Goal: Information Seeking & Learning: Learn about a topic

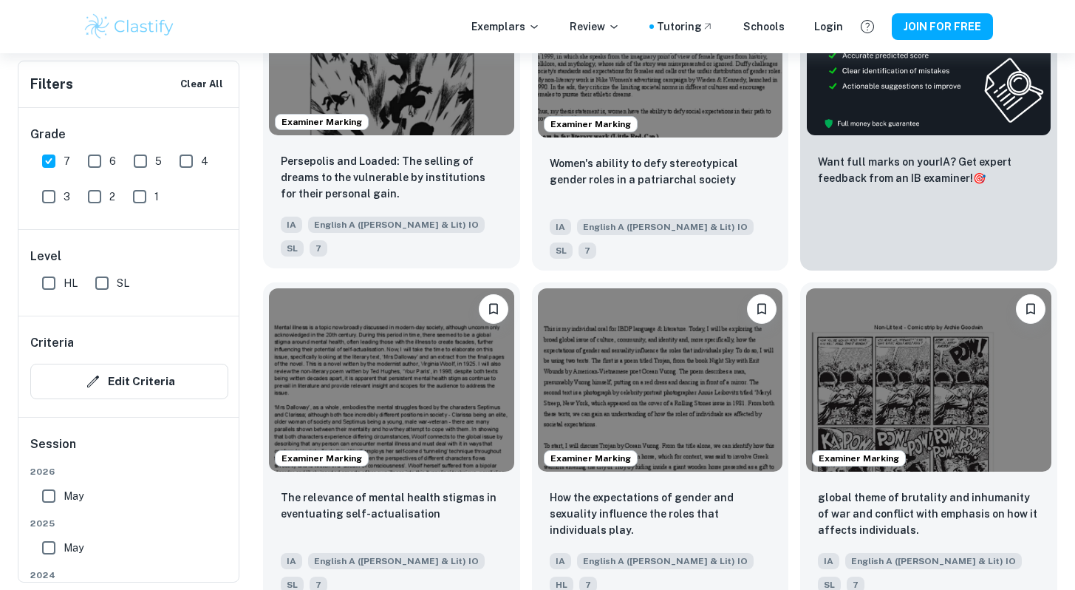
scroll to position [472, 0]
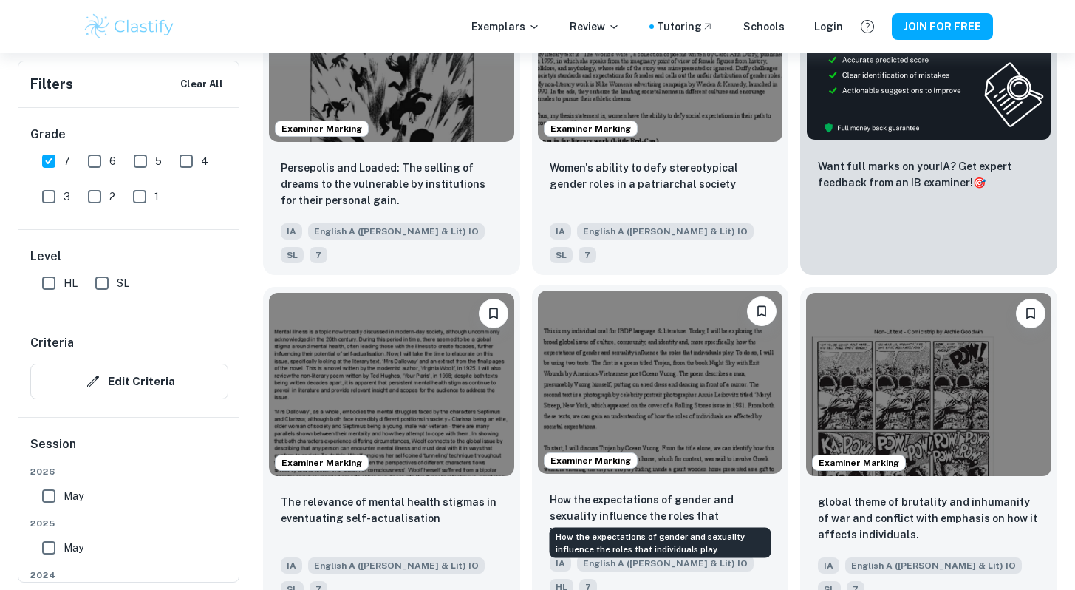
click at [632, 497] on p "How the expectations of gender and sexuality influence the roles that individua…" at bounding box center [661, 515] width 222 height 49
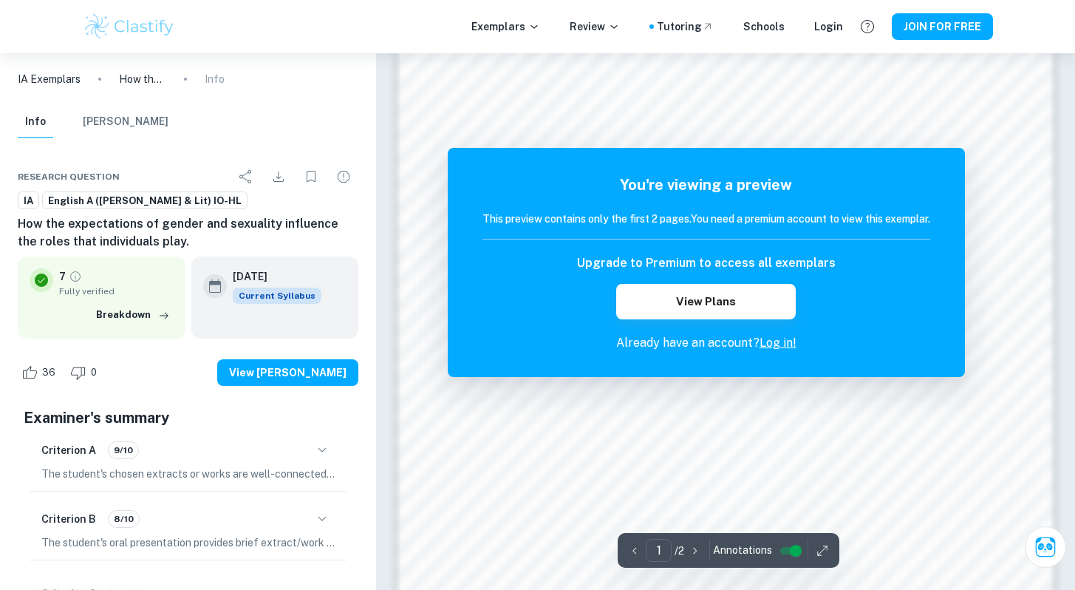
scroll to position [1429, 0]
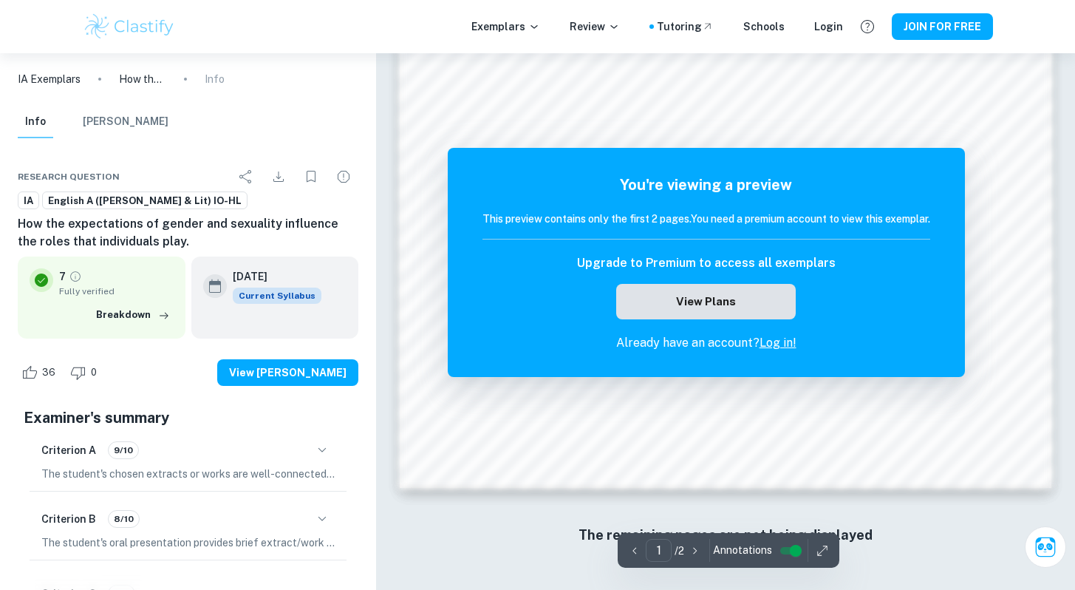
click at [766, 306] on button "View Plans" at bounding box center [705, 301] width 179 height 35
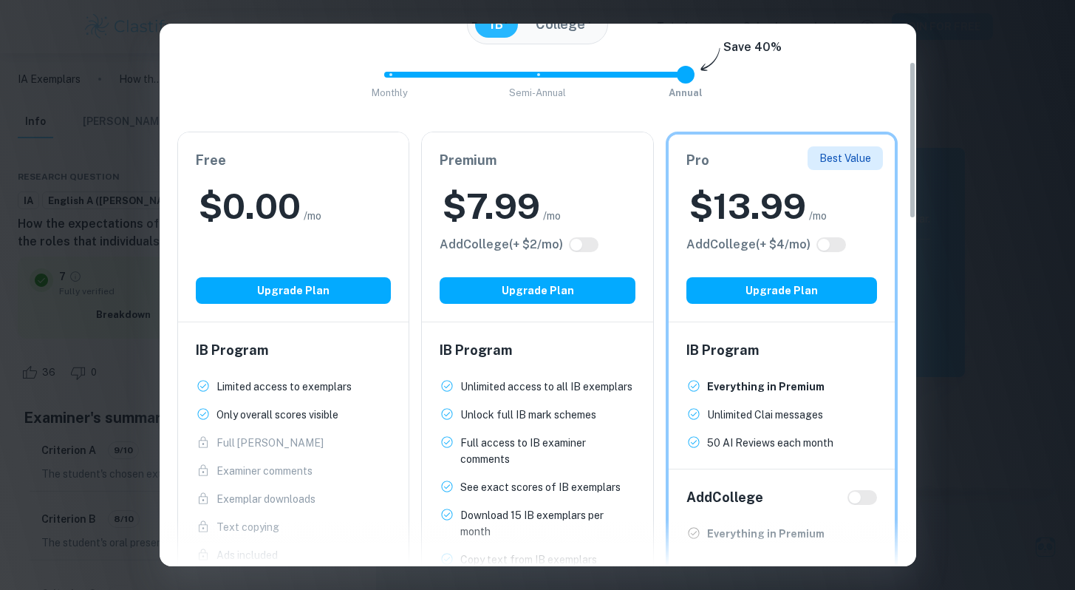
scroll to position [132, 0]
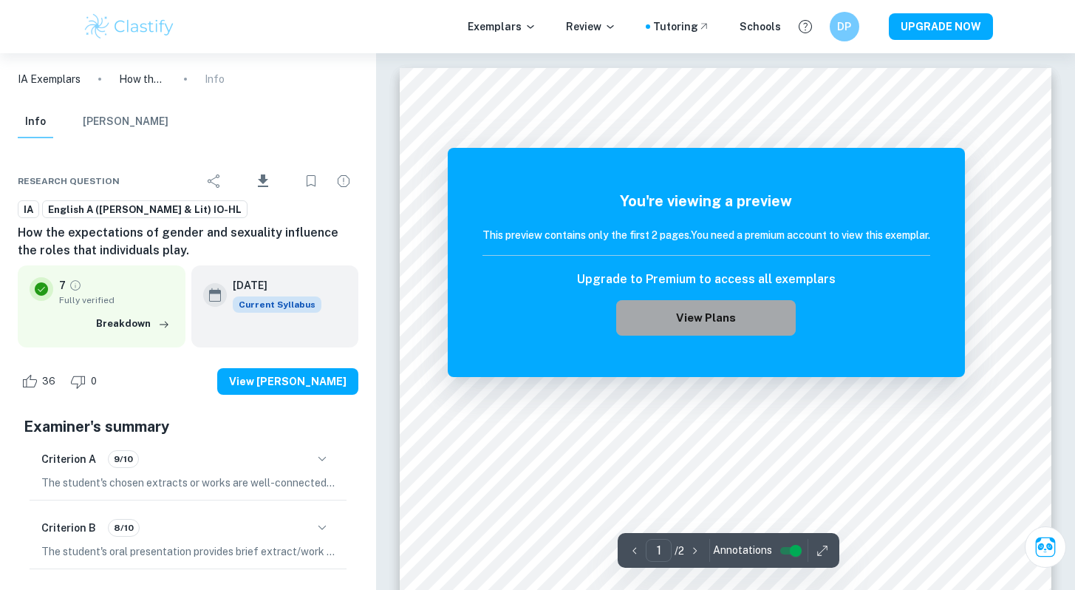
click at [715, 323] on button "View Plans" at bounding box center [705, 317] width 179 height 35
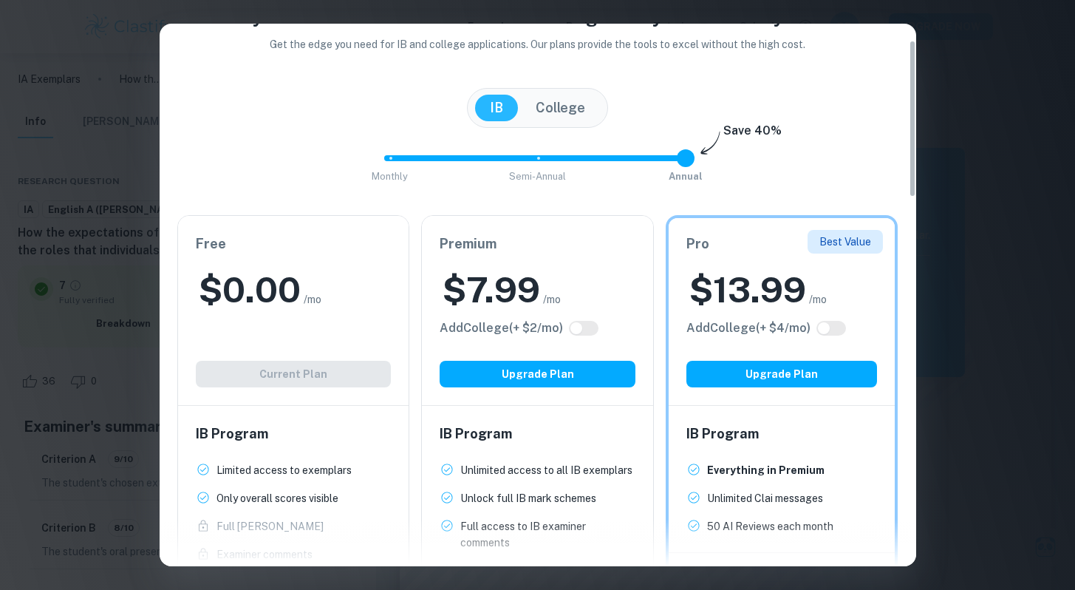
scroll to position [58, 0]
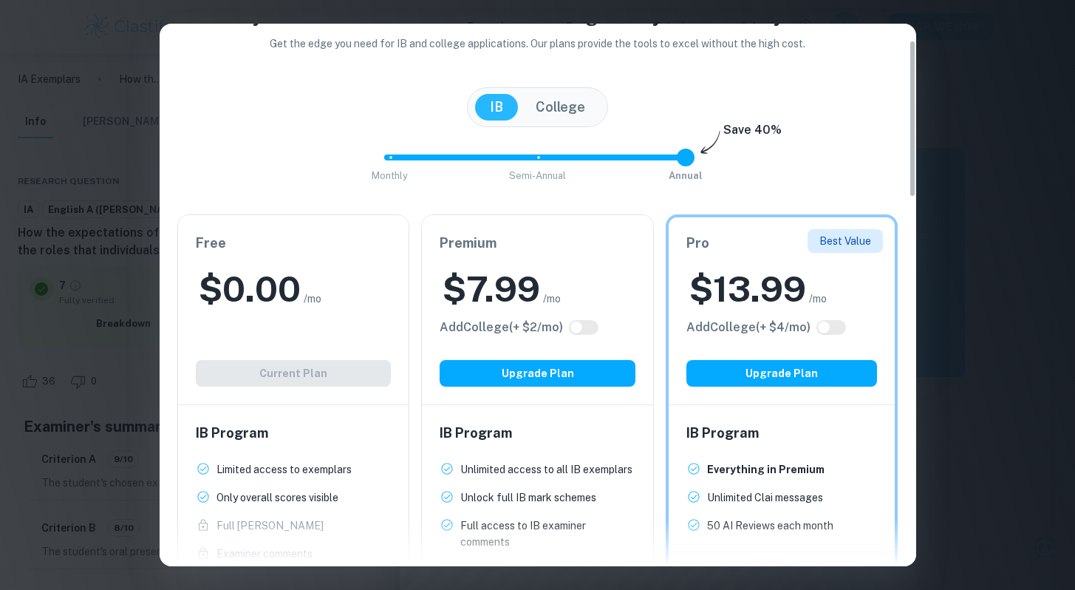
click at [556, 110] on button "College" at bounding box center [560, 107] width 79 height 27
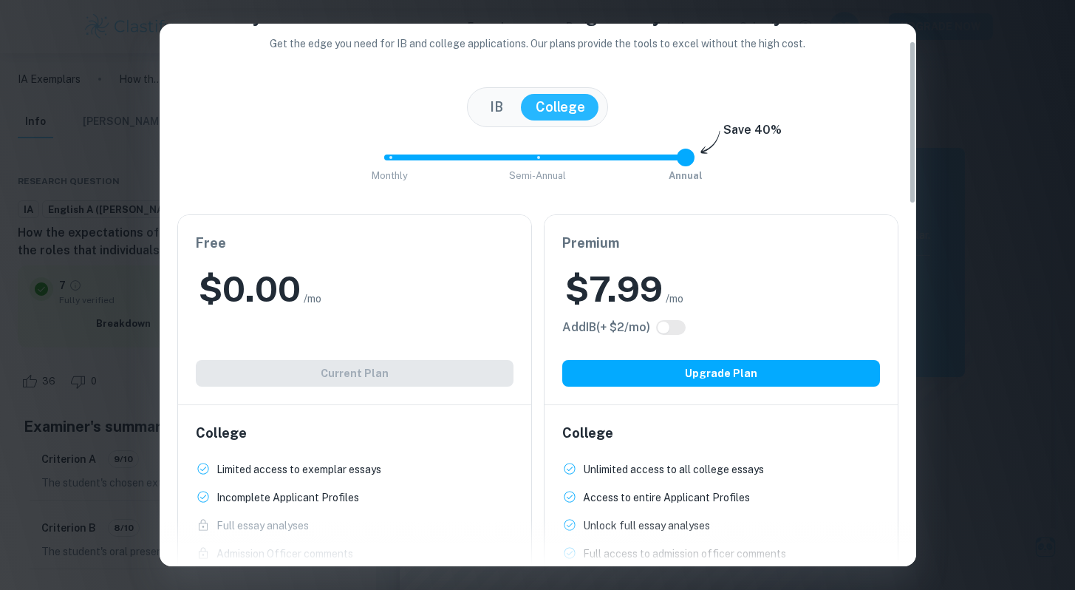
click at [502, 112] on button "IB" at bounding box center [496, 107] width 43 height 27
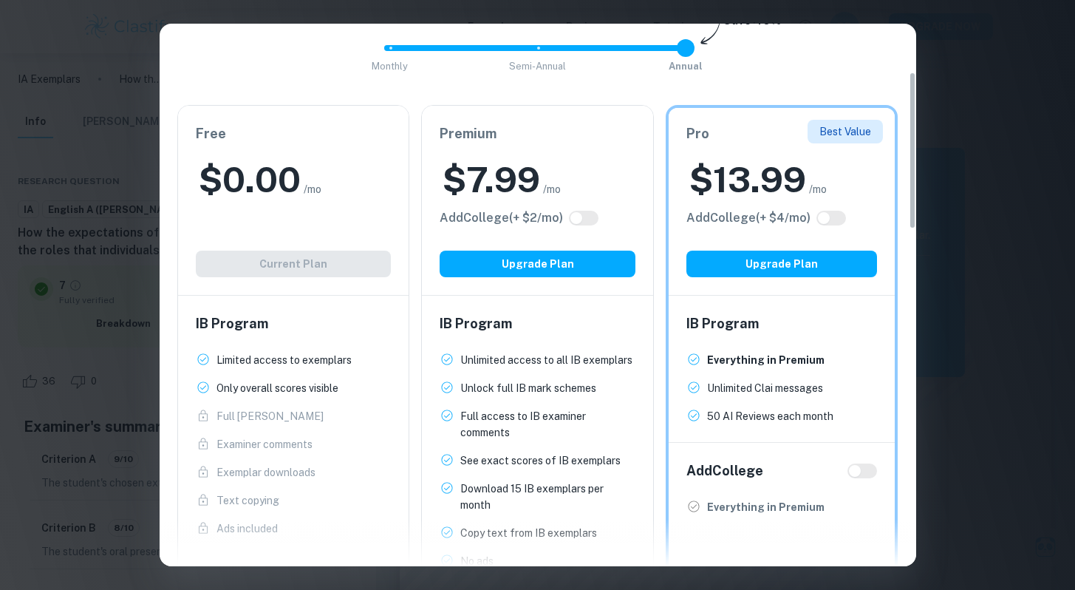
scroll to position [216, 0]
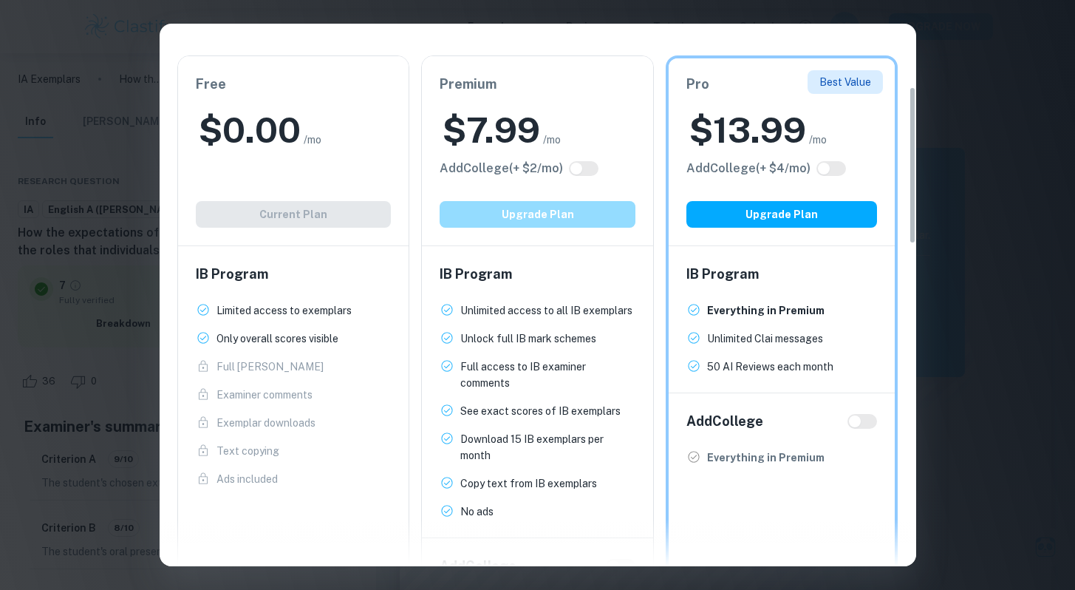
click at [518, 208] on button "Upgrade Plan" at bounding box center [538, 214] width 196 height 27
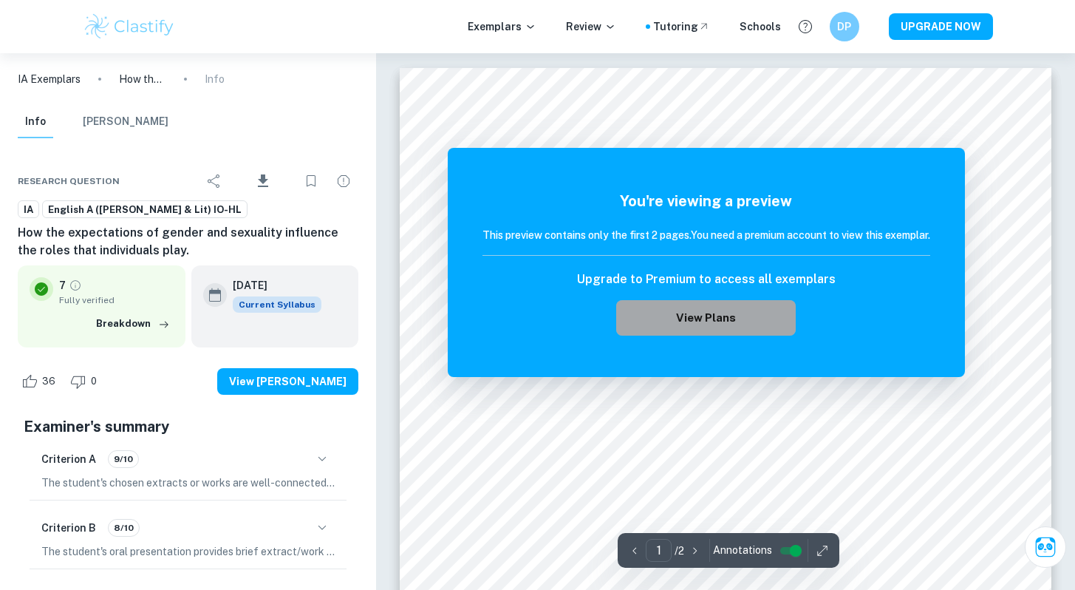
click at [731, 313] on button "View Plans" at bounding box center [705, 317] width 179 height 35
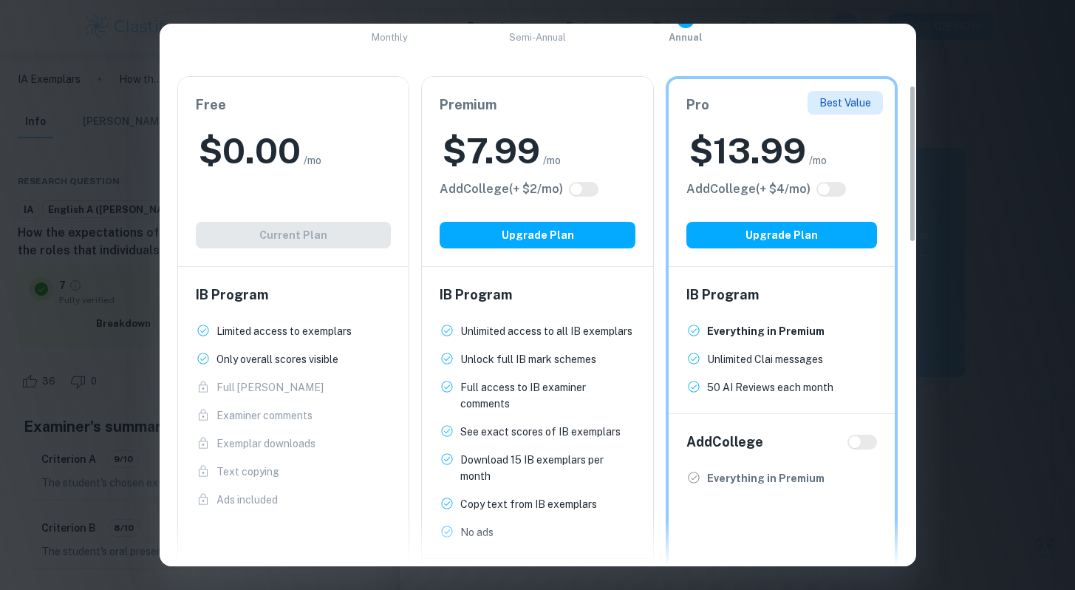
scroll to position [222, 0]
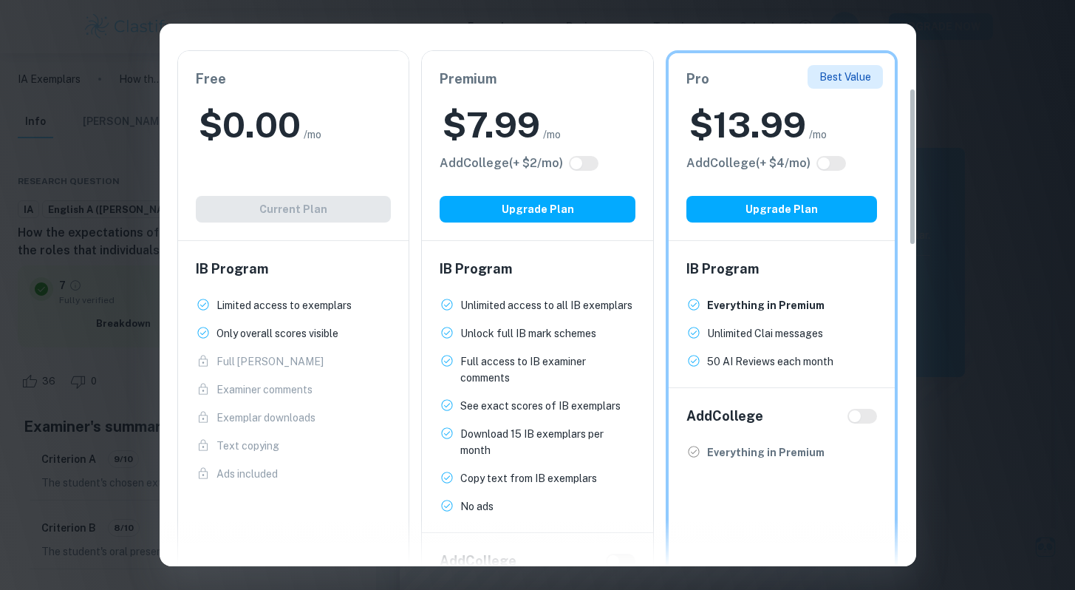
click at [522, 109] on h2 "$ 7.99" at bounding box center [492, 124] width 98 height 47
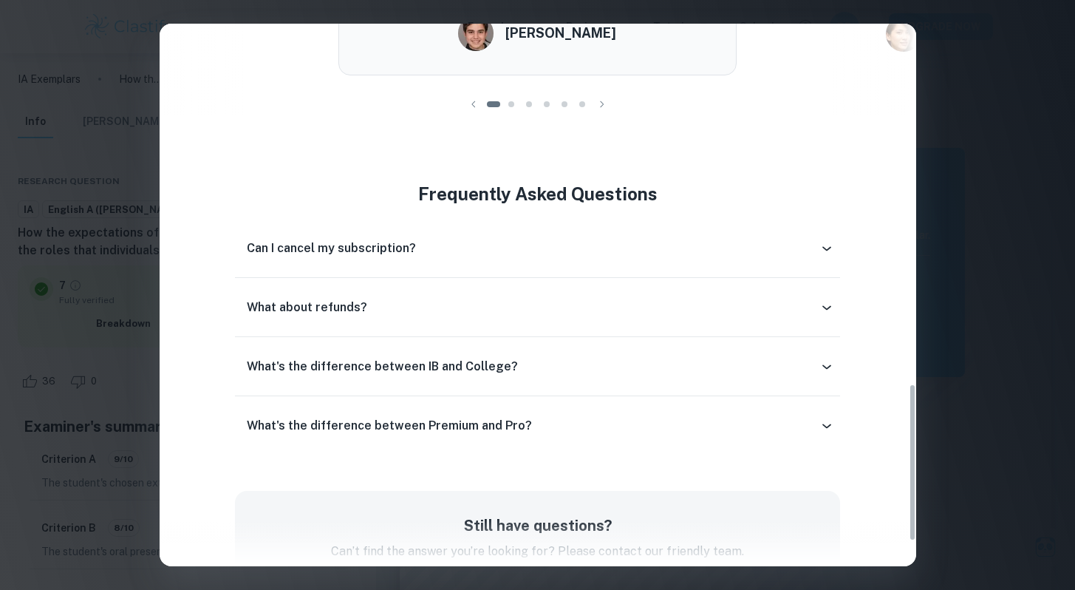
scroll to position [1320, 0]
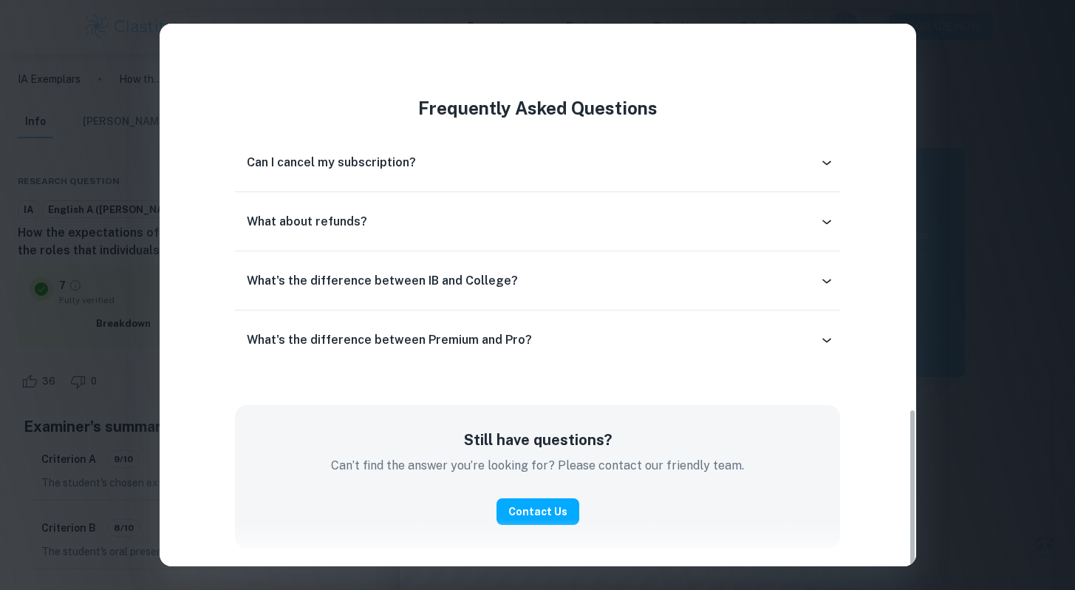
click at [499, 160] on div "Can I cancel my subscription?" at bounding box center [533, 163] width 573 height 18
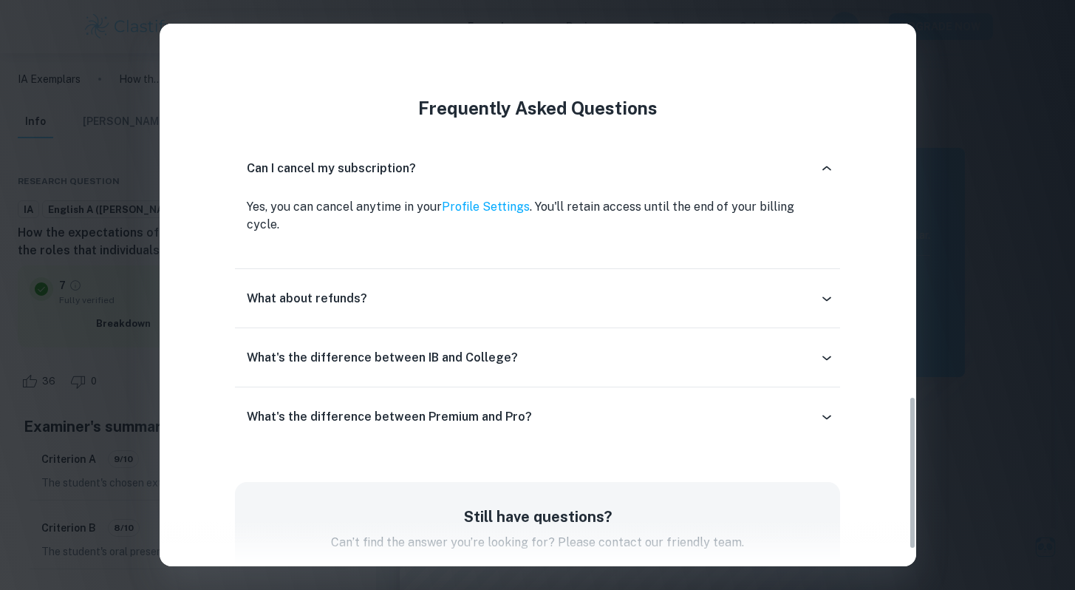
click at [447, 290] on div "What about refunds?" at bounding box center [533, 299] width 573 height 18
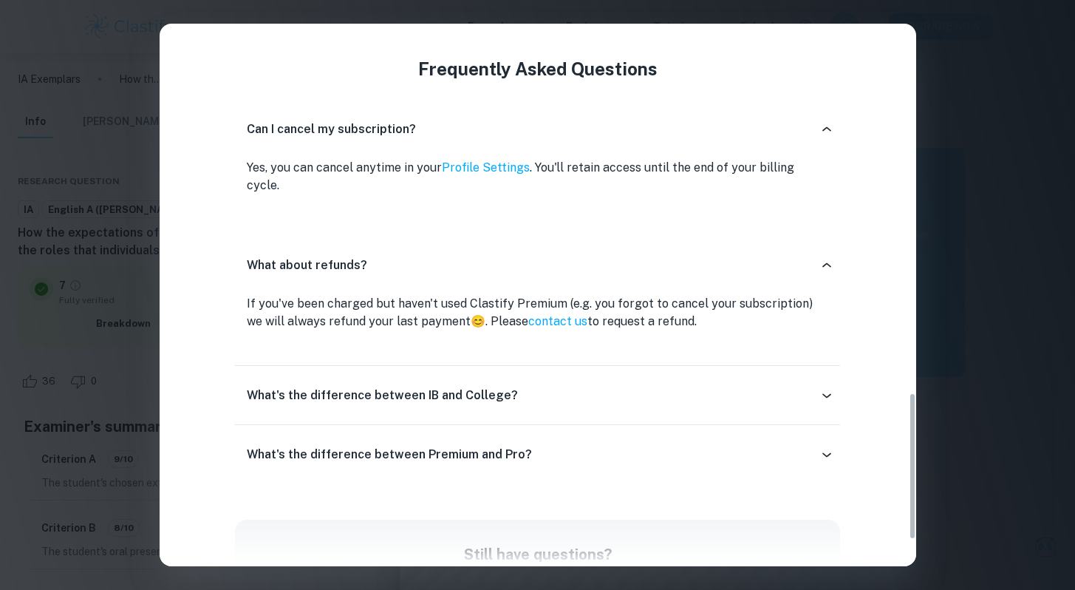
scroll to position [1361, 0]
click at [470, 255] on div "What about refunds?" at bounding box center [533, 264] width 573 height 18
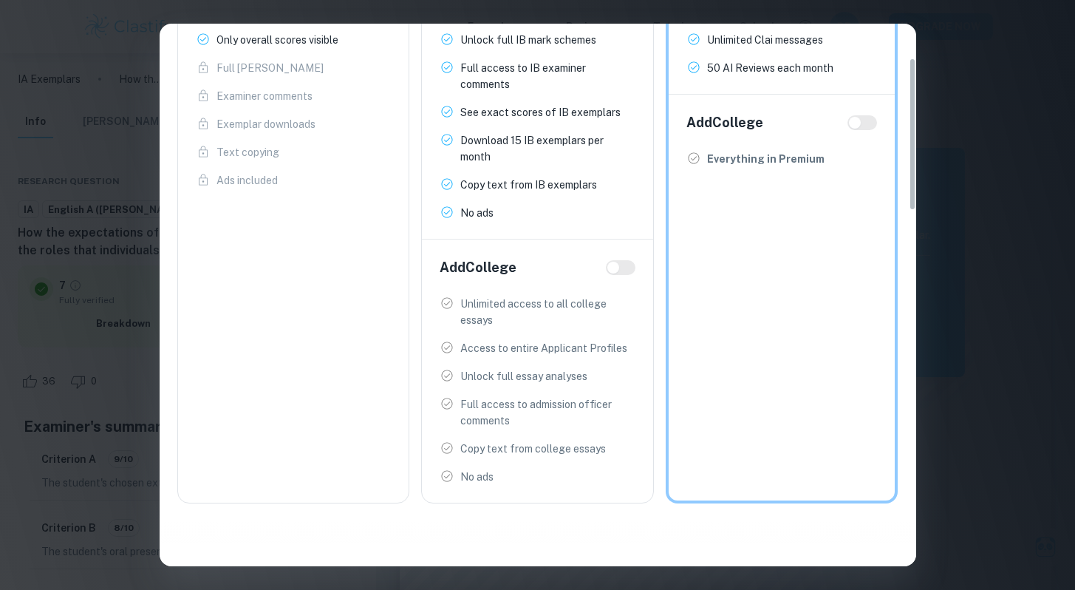
scroll to position [0, 0]
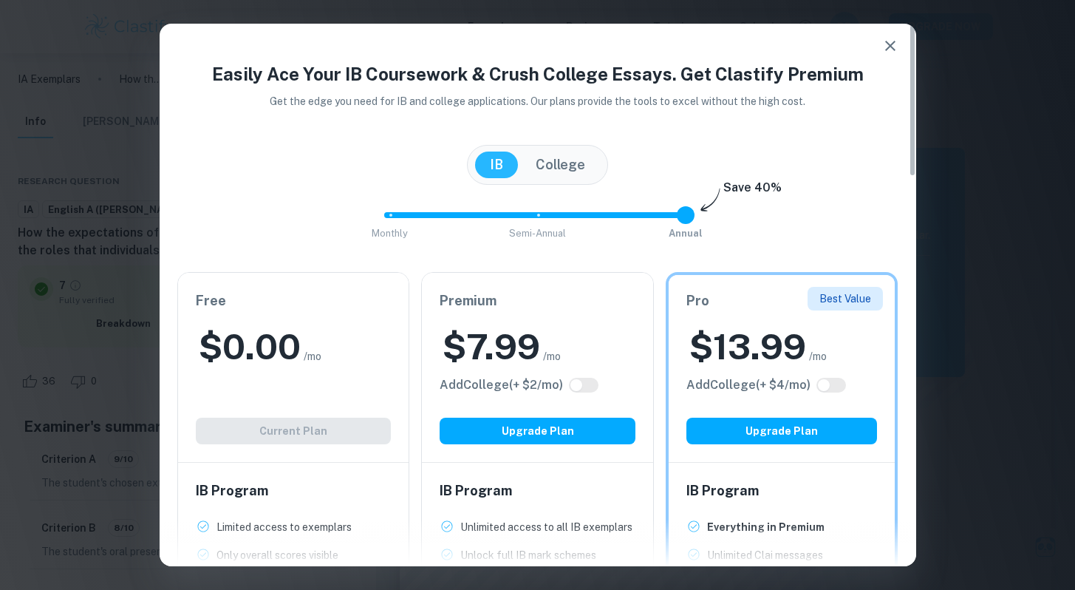
click at [120, 223] on div "Easily Ace Your IB Coursework & Crush College Essays. Get Clastify Premium Get …" at bounding box center [537, 295] width 1075 height 590
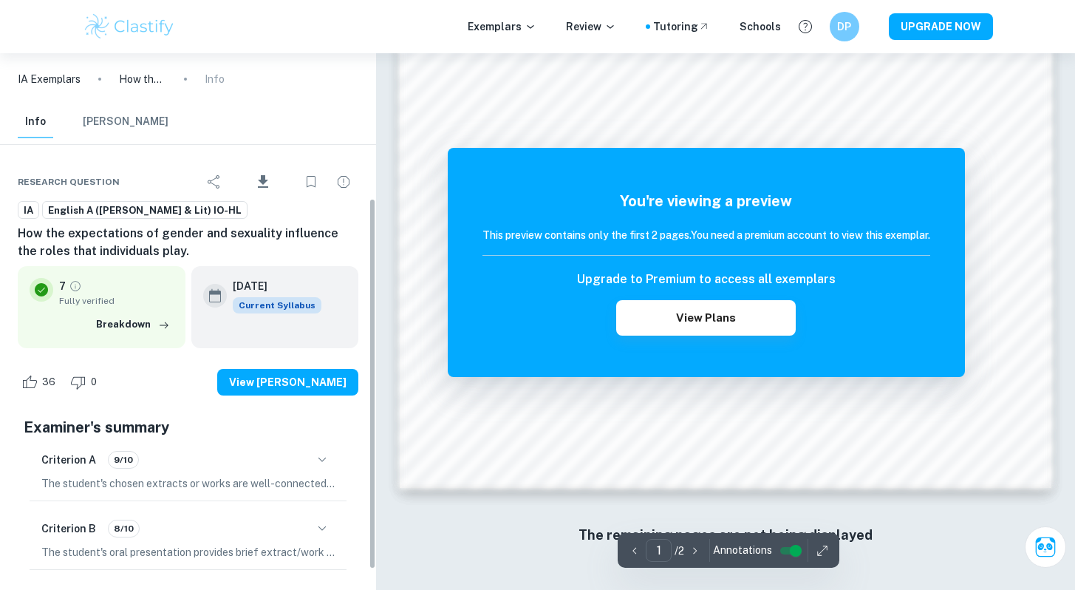
scroll to position [239, 0]
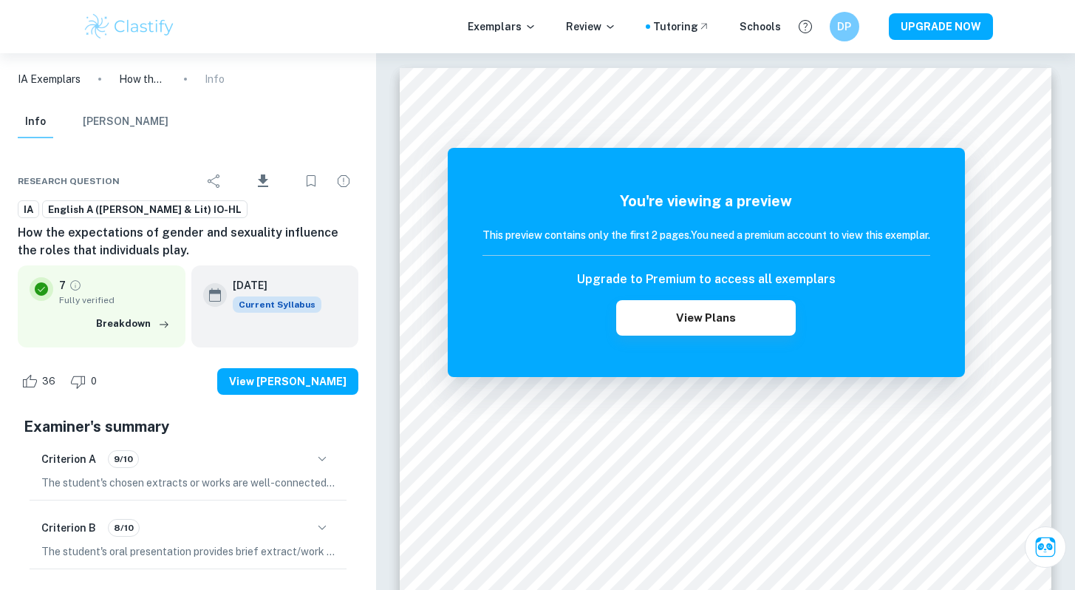
click at [86, 208] on span "English A ([PERSON_NAME] & Lit) IO-HL" at bounding box center [145, 209] width 204 height 15
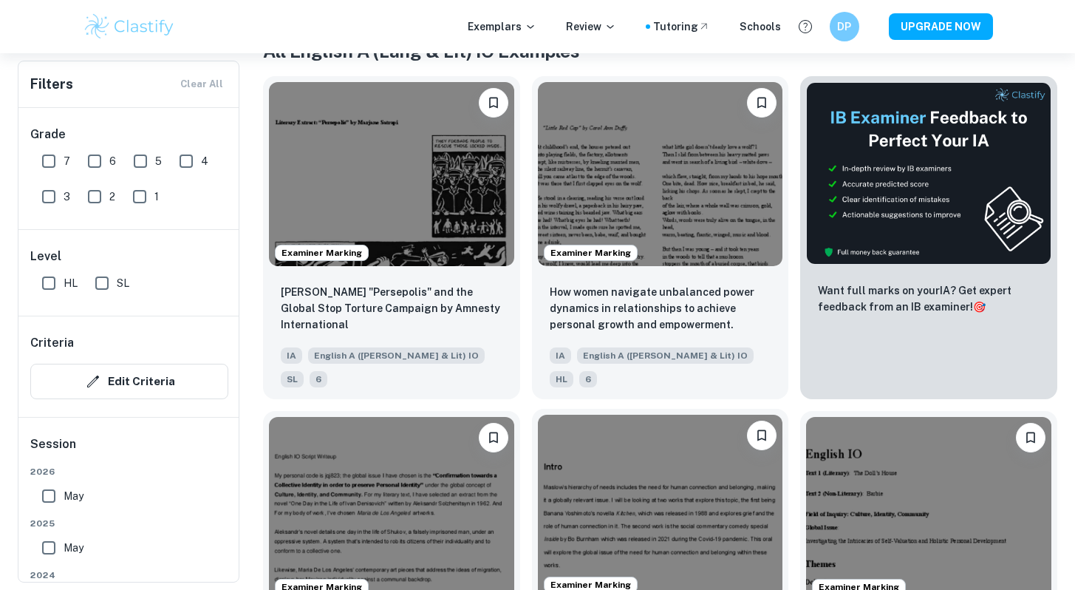
scroll to position [313, 0]
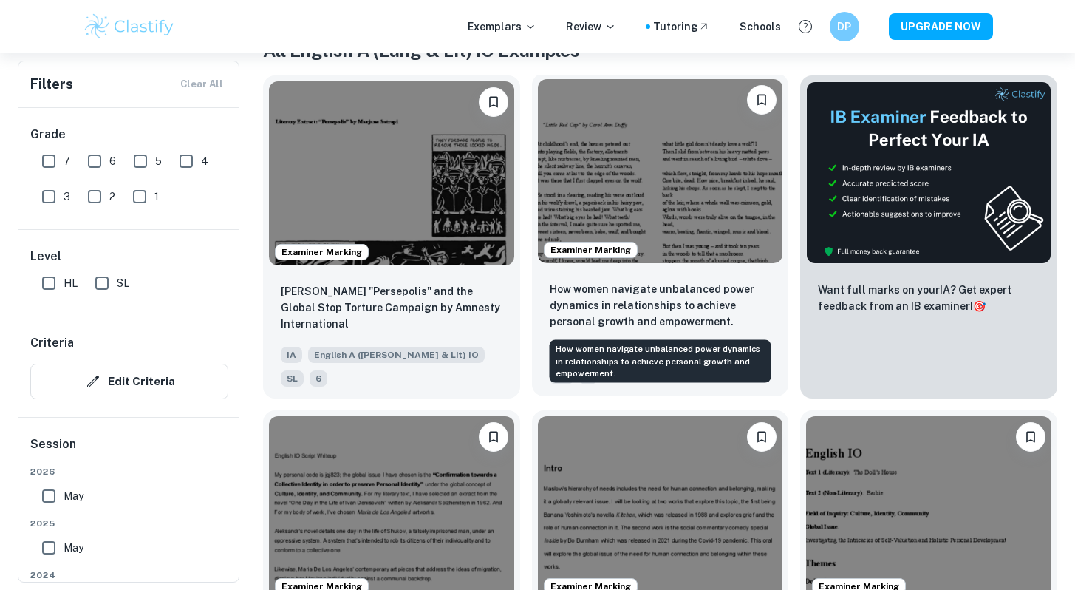
click at [733, 299] on p "How women navigate unbalanced power dynamics in relationships to achieve person…" at bounding box center [661, 305] width 222 height 49
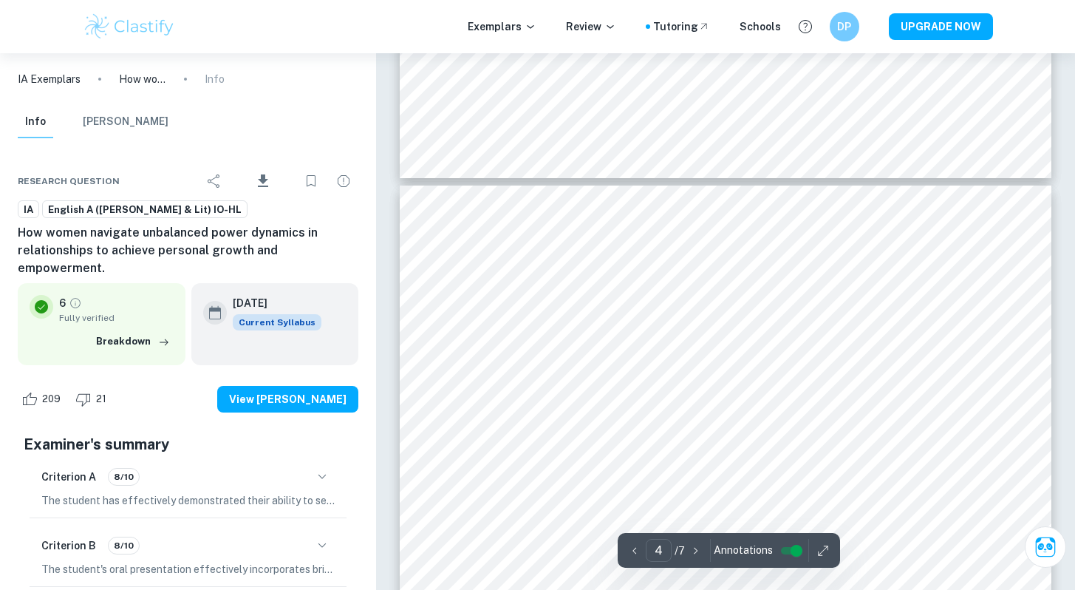
type input "3"
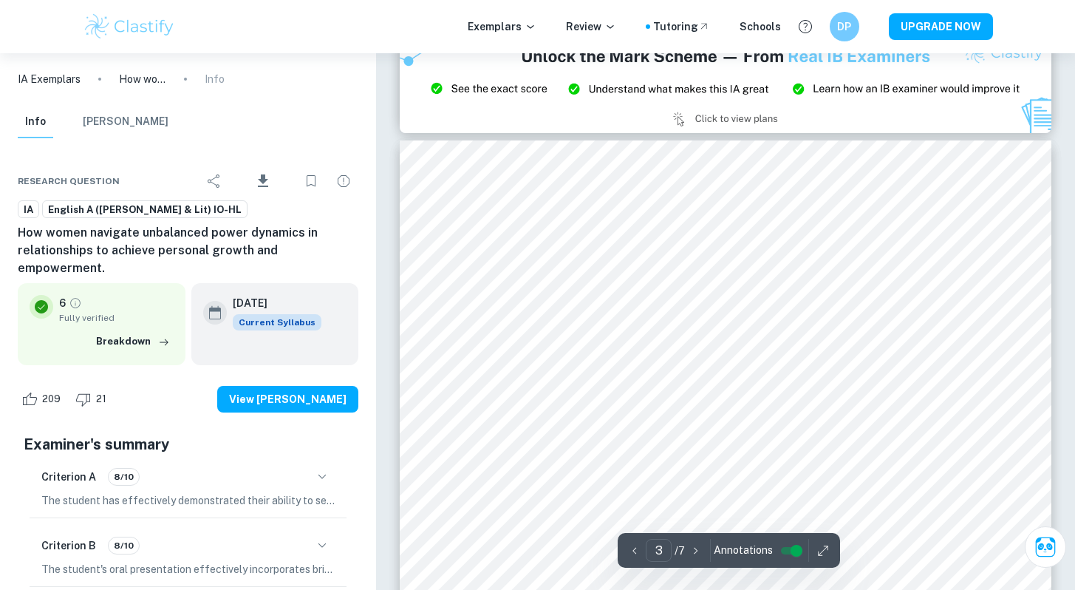
scroll to position [1840, 0]
click at [618, 335] on div at bounding box center [732, 333] width 423 height 16
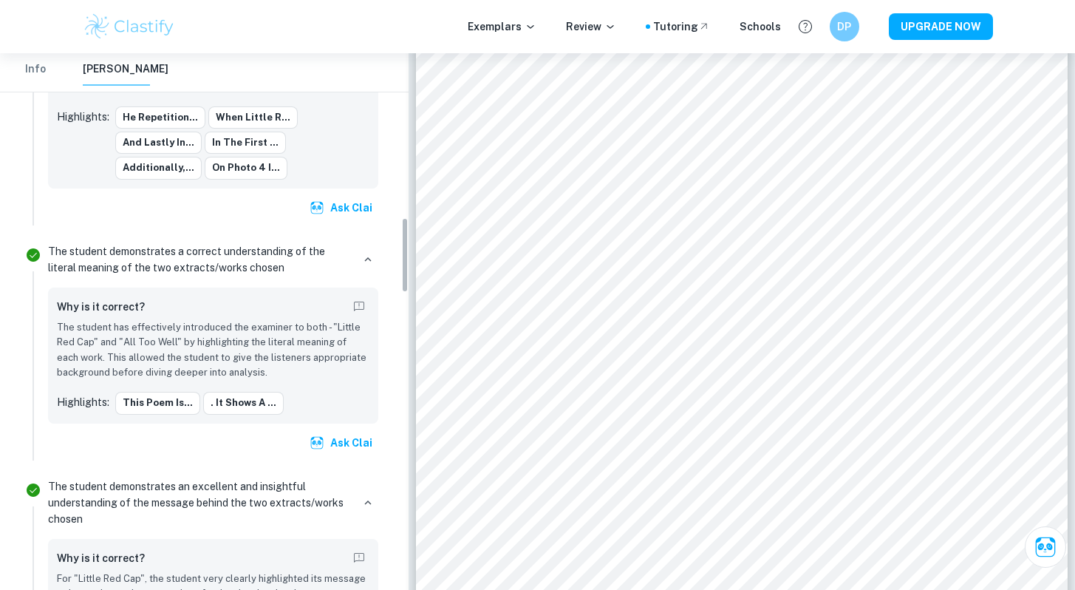
scroll to position [1170, 0]
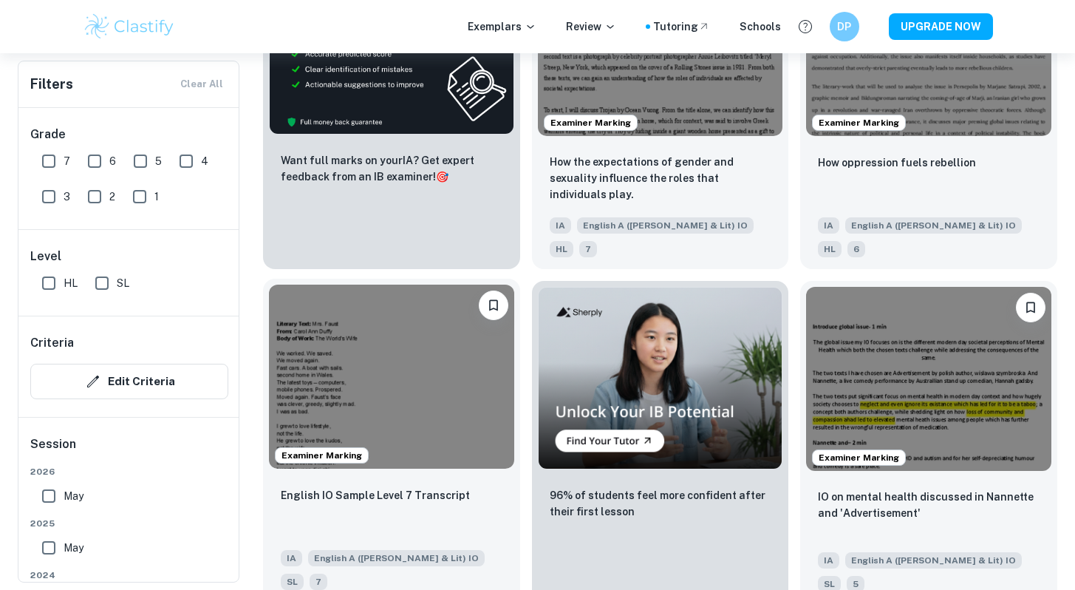
scroll to position [2511, 0]
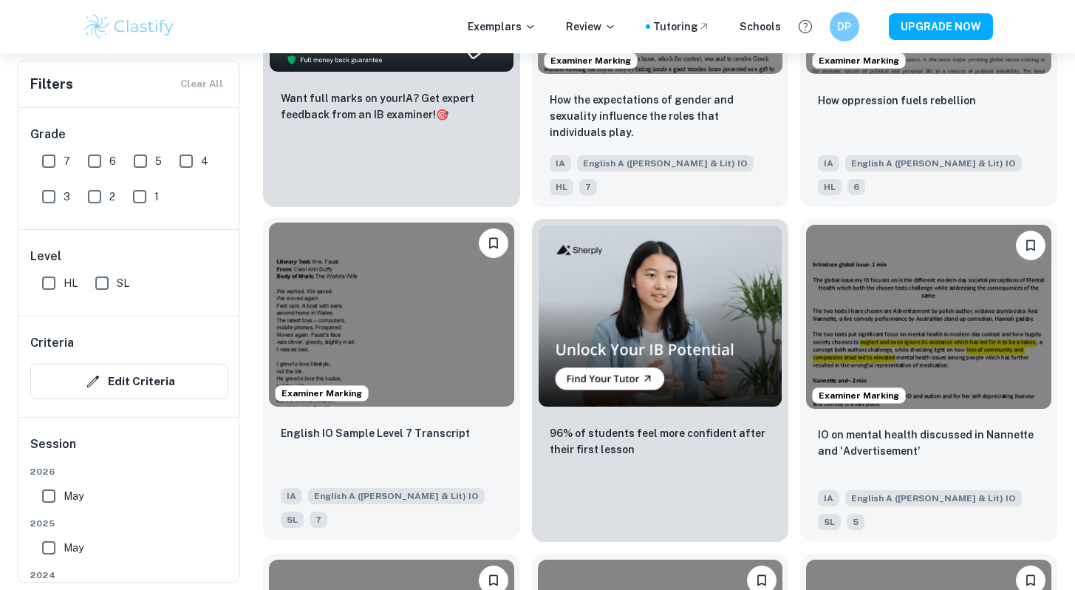
click at [426, 424] on div "English IO Sample Level 7 Transcript" at bounding box center [392, 449] width 222 height 50
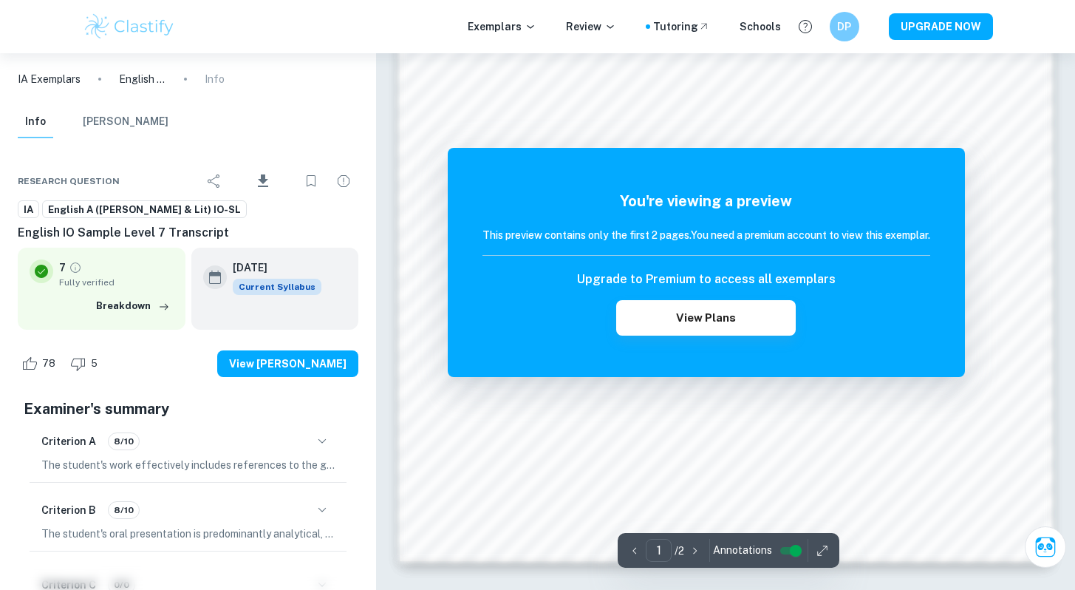
scroll to position [1274, 0]
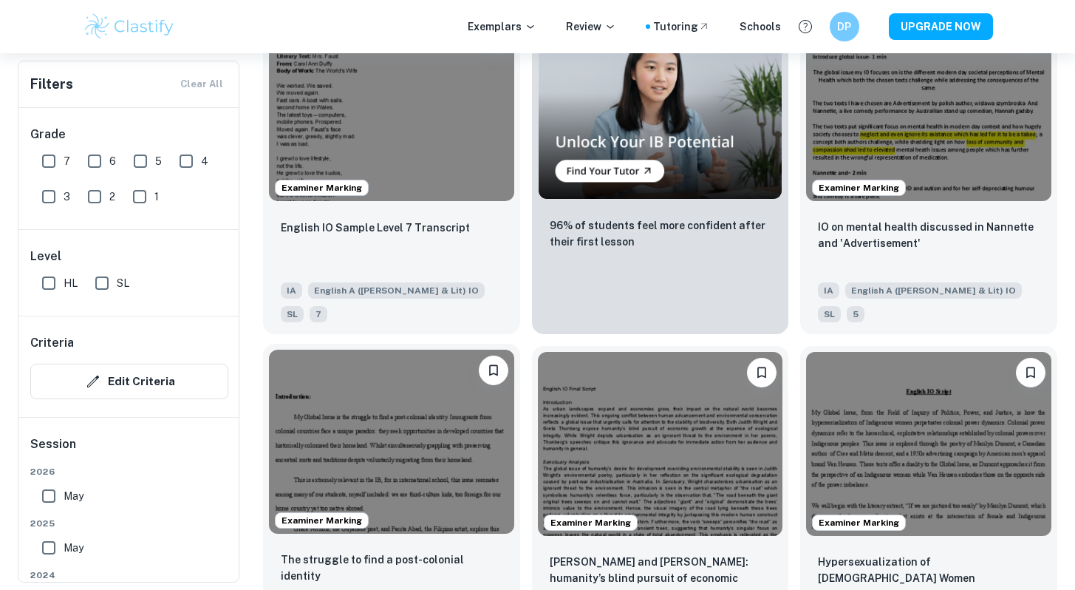
scroll to position [2731, 0]
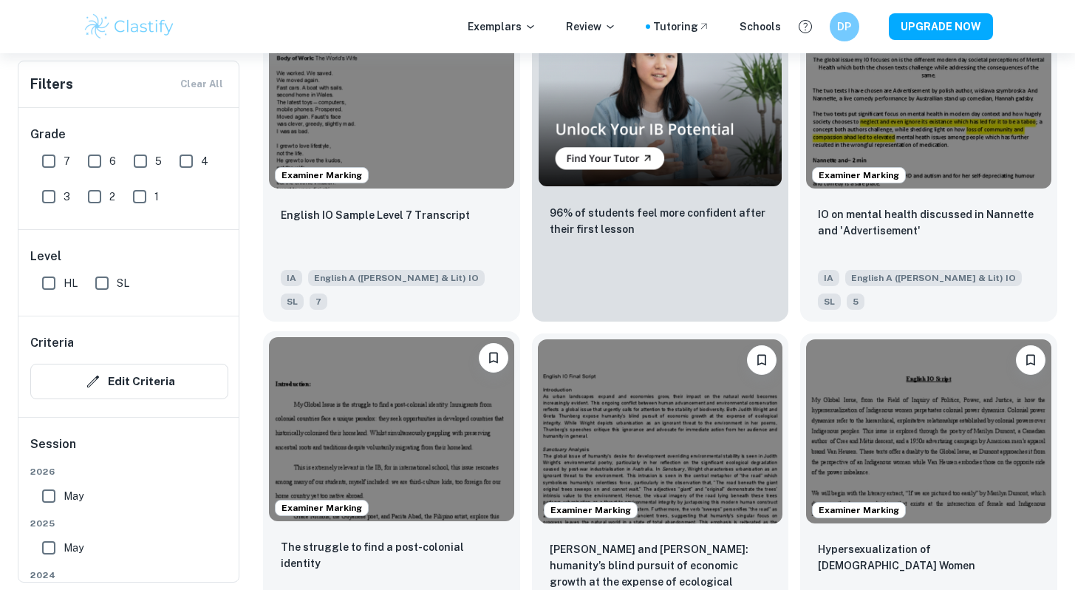
click at [464, 539] on div "The struggle to find a post-colonial identity" at bounding box center [392, 564] width 222 height 50
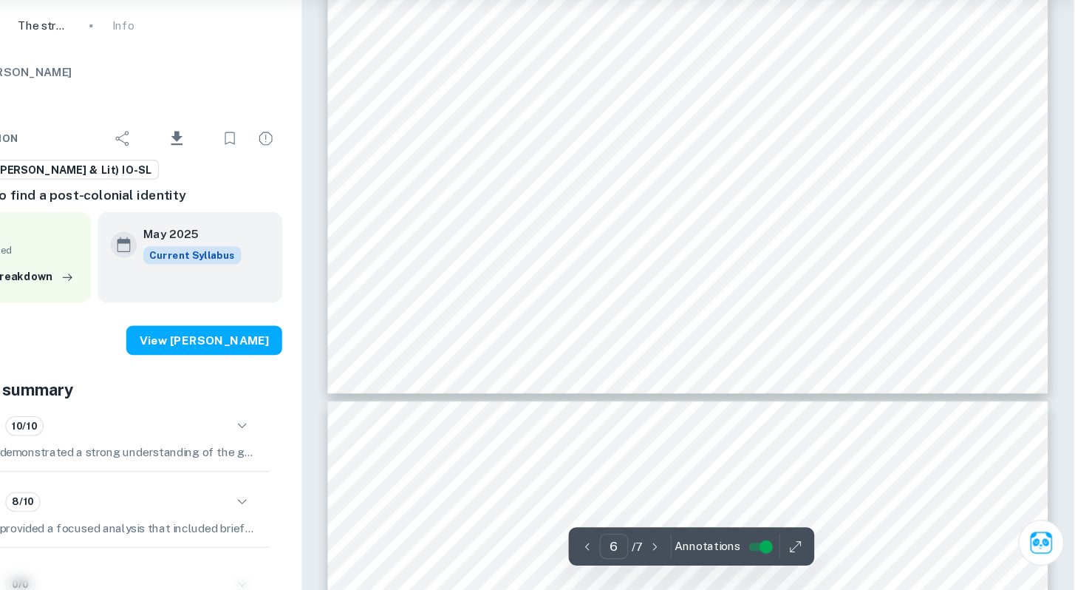
scroll to position [5440, 0]
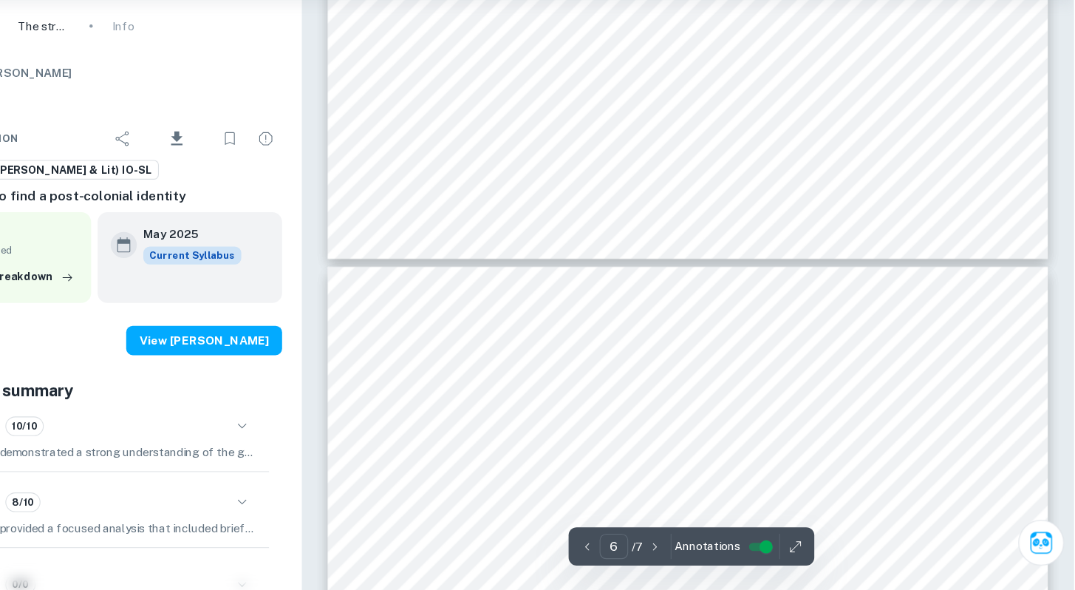
type input "7"
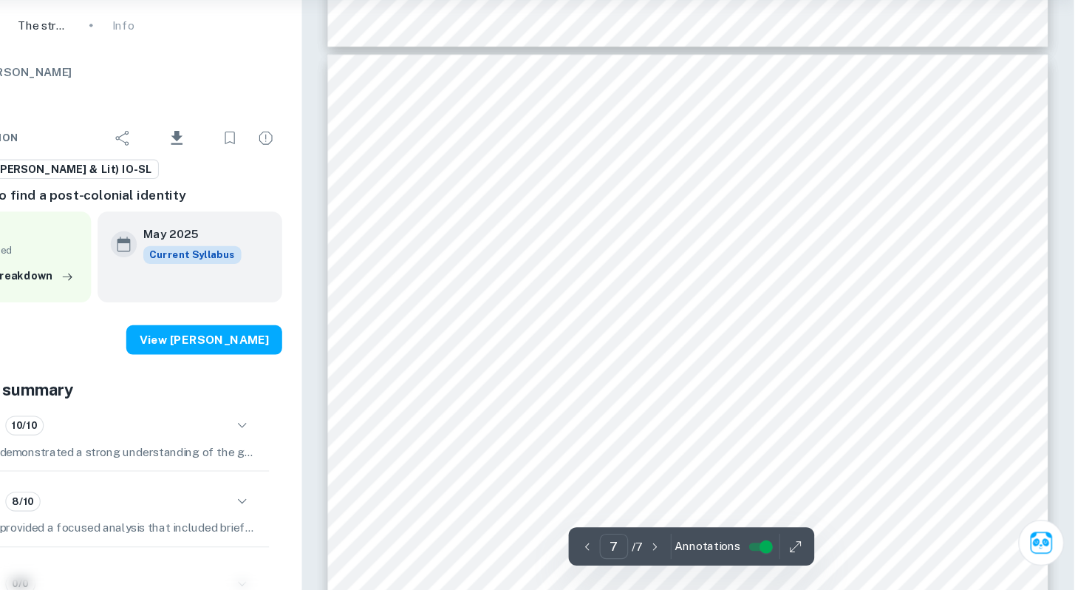
scroll to position [5740, 0]
